Goal: Transaction & Acquisition: Purchase product/service

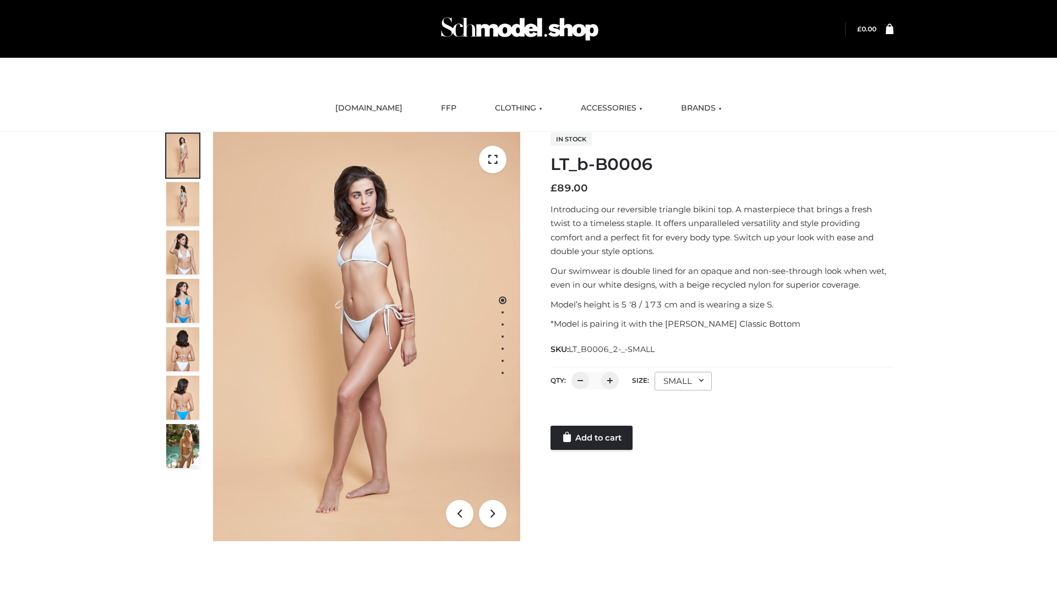
click at [592, 438] on link "Add to cart" at bounding box center [591, 438] width 82 height 24
